Goal: Transaction & Acquisition: Book appointment/travel/reservation

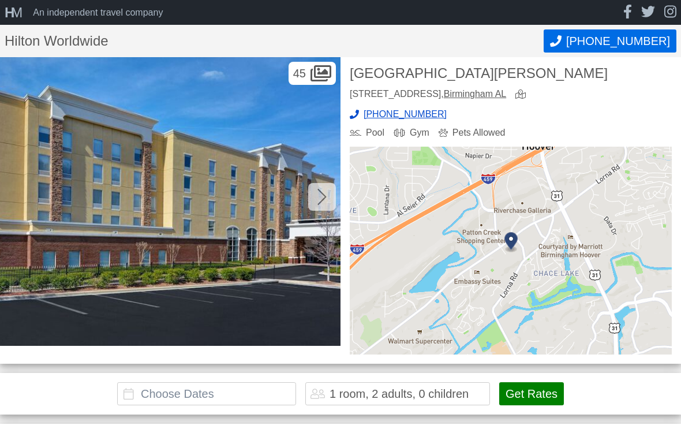
click at [268, 392] on input "text" at bounding box center [206, 393] width 179 height 23
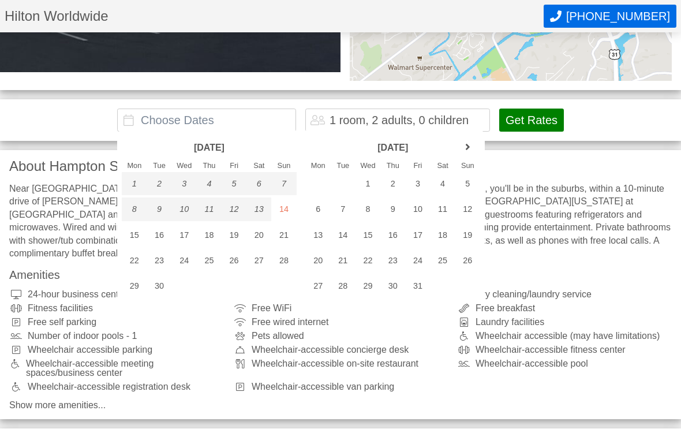
click at [477, 138] on div "[DATE] Mon Tue Wed Thu Fri Sat Sun 1 2 3 4 5 6 7 8 9 10 11 12 13" at bounding box center [393, 217] width 184 height 172
click at [467, 147] on link "next month" at bounding box center [467, 147] width 17 height 17
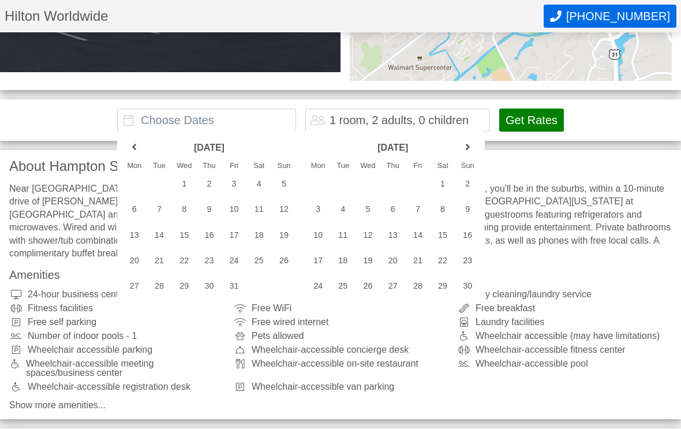
click at [471, 150] on link "next month" at bounding box center [467, 147] width 17 height 17
click at [423, 211] on div "12" at bounding box center [417, 208] width 25 height 23
click at [283, 124] on input "[DATE] - [DATE]" at bounding box center [206, 120] width 179 height 23
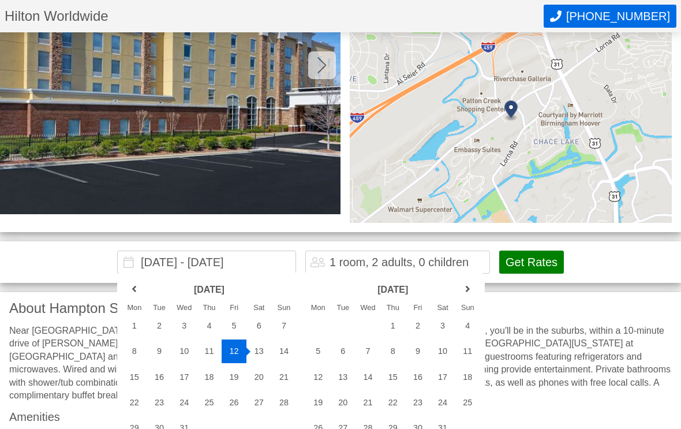
scroll to position [126, 0]
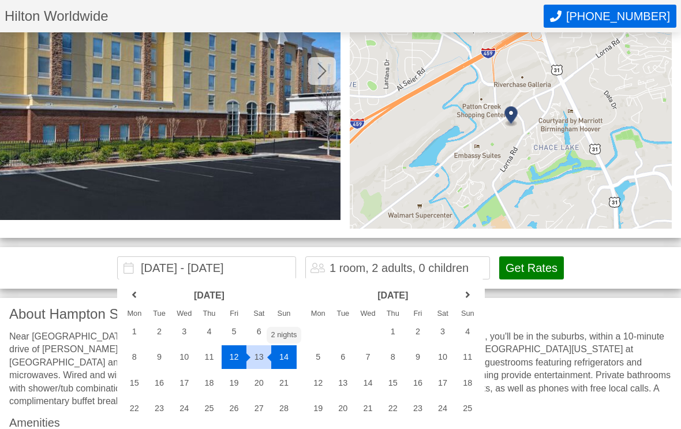
click at [288, 353] on div "14" at bounding box center [283, 356] width 25 height 23
type input "[DATE] - [DATE]"
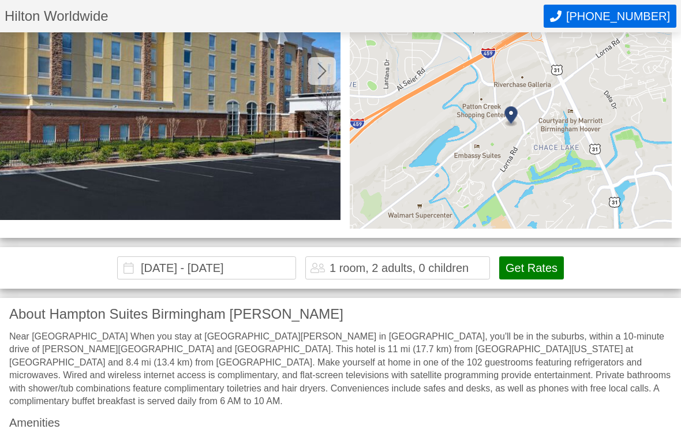
click at [460, 269] on div "1 room, 2 adults, 0 children" at bounding box center [399, 268] width 139 height 12
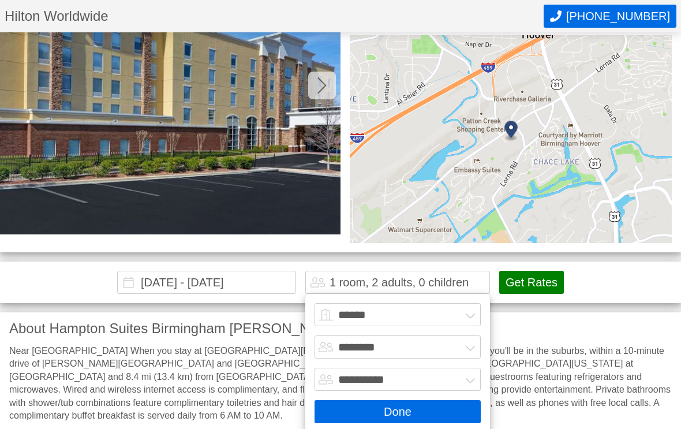
scroll to position [95, 0]
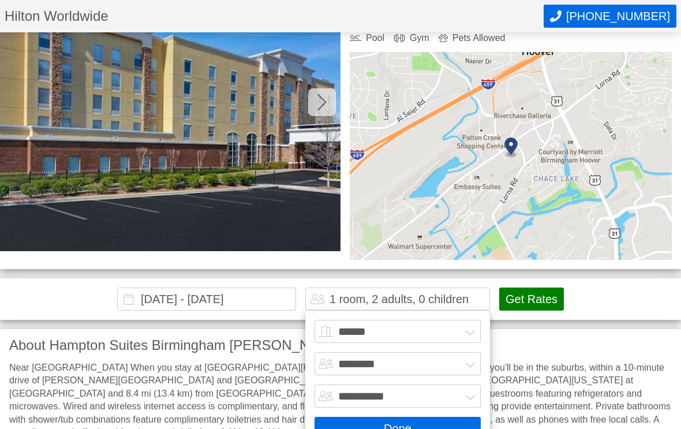
click at [433, 364] on select "******* ******** ******** ********" at bounding box center [398, 363] width 166 height 23
click at [436, 334] on select "****** ******* ******* ******* ******* ******* ******* ******* ********" at bounding box center [398, 331] width 166 height 23
click at [440, 427] on button "Done" at bounding box center [398, 428] width 166 height 23
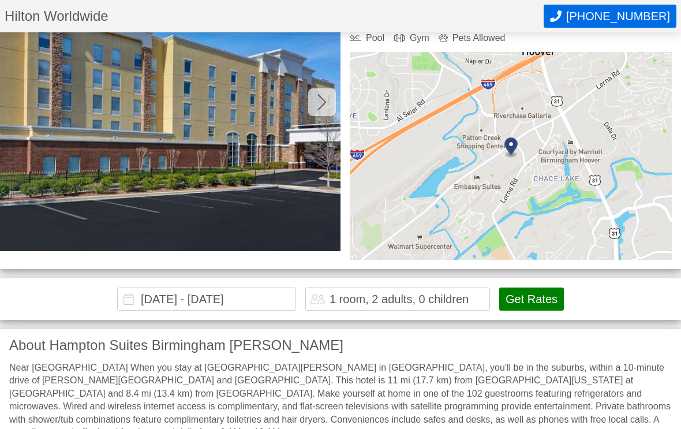
click at [538, 300] on button "Get Rates" at bounding box center [531, 299] width 65 height 23
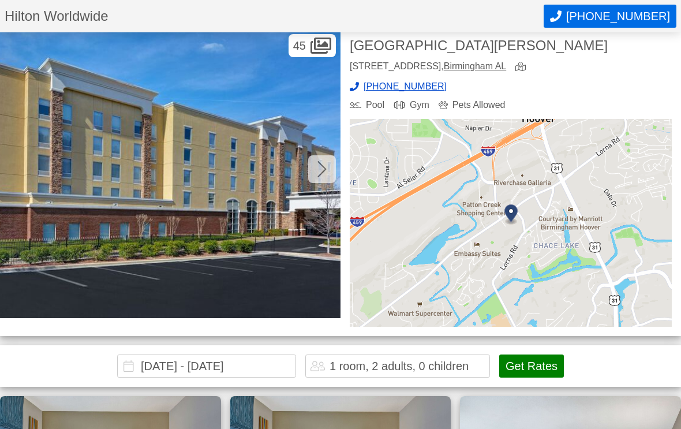
scroll to position [0, 0]
